Goal: Task Accomplishment & Management: Complete application form

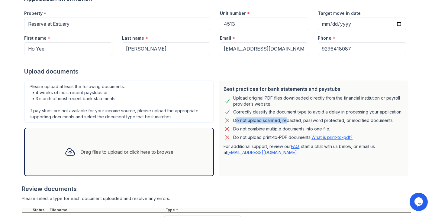
scroll to position [143, 0]
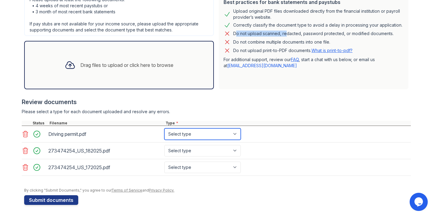
click at [219, 137] on select "Select type Paystub Bank Statement Offer Letter Tax Documents Benefit Award Let…" at bounding box center [202, 133] width 76 height 11
select select "other"
click at [164, 128] on select "Select type Paystub Bank Statement Offer Letter Tax Documents Benefit Award Let…" at bounding box center [202, 133] width 76 height 11
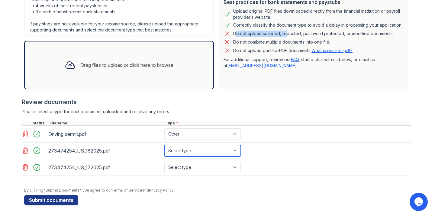
click at [193, 151] on select "Select type Paystub Bank Statement Offer Letter Tax Documents Benefit Award Let…" at bounding box center [202, 150] width 76 height 11
select select "paystub"
click at [164, 145] on select "Select type Paystub Bank Statement Offer Letter Tax Documents Benefit Award Let…" at bounding box center [202, 150] width 76 height 11
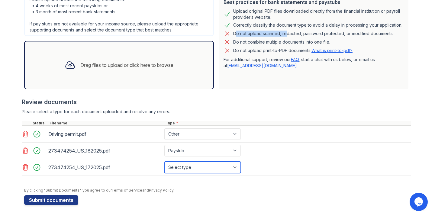
click at [201, 165] on select "Select type Paystub Bank Statement Offer Letter Tax Documents Benefit Award Let…" at bounding box center [202, 166] width 76 height 11
select select "paystub"
click at [164, 161] on select "Select type Paystub Bank Statement Offer Letter Tax Documents Benefit Award Let…" at bounding box center [202, 166] width 76 height 11
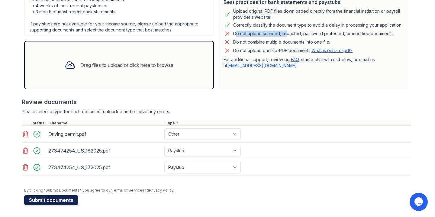
click at [60, 199] on button "Submit documents" at bounding box center [51, 200] width 54 height 10
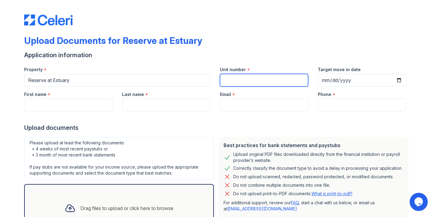
click at [252, 79] on input "Unit number" at bounding box center [264, 80] width 88 height 13
type input "4513"
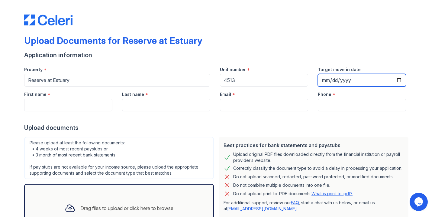
click at [324, 80] on input "Target move in date" at bounding box center [362, 80] width 88 height 13
type input "[DATE]"
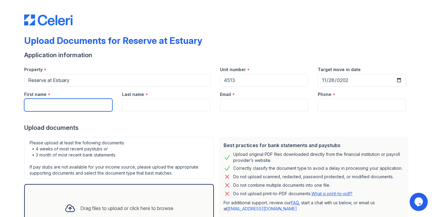
click at [82, 107] on input "First name" at bounding box center [68, 105] width 88 height 13
type input "Sebastien"
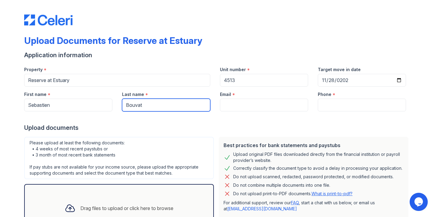
type input "Bouvat"
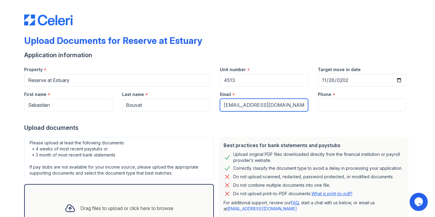
type input "sebastien.bouvat@hotmail.fr"
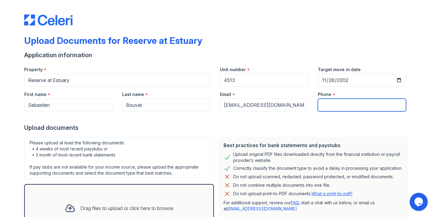
click at [330, 103] on input "Phone" at bounding box center [362, 105] width 88 height 13
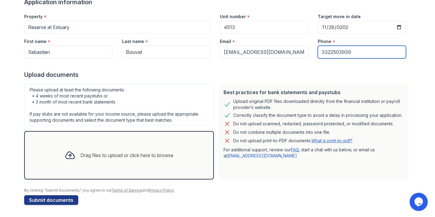
type input "3322503939"
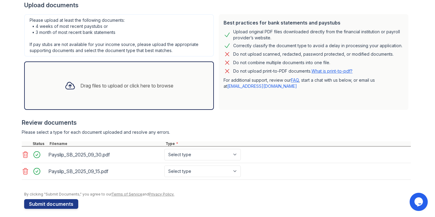
scroll to position [126, 0]
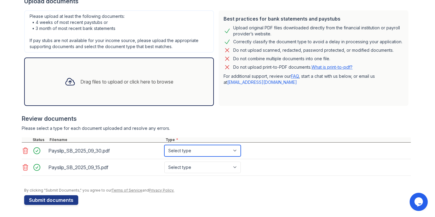
click at [203, 152] on select "Select type Paystub Bank Statement Offer Letter Tax Documents Benefit Award Let…" at bounding box center [202, 150] width 76 height 11
select select "paystub"
click at [164, 145] on select "Select type Paystub Bank Statement Offer Letter Tax Documents Benefit Award Let…" at bounding box center [202, 150] width 76 height 11
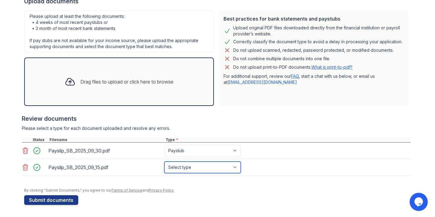
click at [194, 164] on select "Select type Paystub Bank Statement Offer Letter Tax Documents Benefit Award Let…" at bounding box center [202, 166] width 76 height 11
select select "paystub"
click at [164, 161] on select "Select type Paystub Bank Statement Offer Letter Tax Documents Benefit Award Let…" at bounding box center [202, 166] width 76 height 11
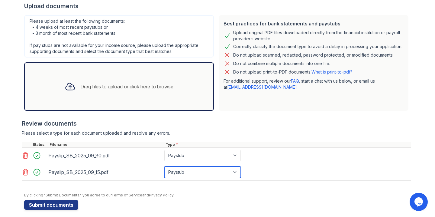
scroll to position [121, 0]
click at [132, 99] on div "Drag files to upload or click here to browse" at bounding box center [119, 87] width 190 height 48
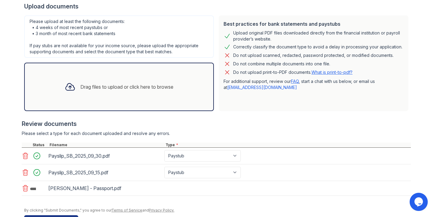
scroll to position [141, 0]
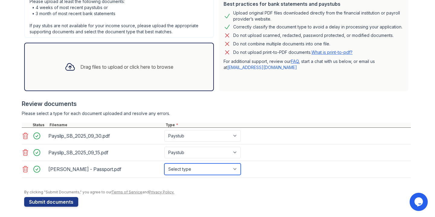
click at [201, 167] on select "Select type Paystub Bank Statement Offer Letter Tax Documents Benefit Award Let…" at bounding box center [202, 168] width 76 height 11
select select "other"
click at [164, 163] on select "Select type Paystub Bank Statement Offer Letter Tax Documents Benefit Award Let…" at bounding box center [202, 168] width 76 height 11
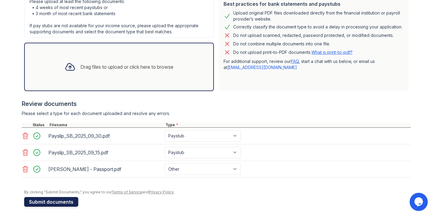
click at [47, 199] on button "Submit documents" at bounding box center [51, 202] width 54 height 10
